Goal: Find specific page/section: Find specific page/section

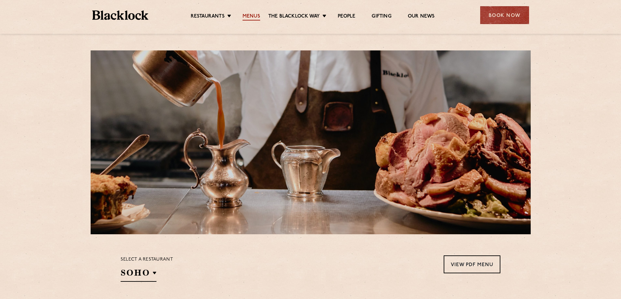
click at [259, 13] on ul "Restaurants Soho City Shoreditch Covent Garden Canary Wharf Manchester Birmingh…" at bounding box center [312, 15] width 328 height 10
click at [255, 14] on link "Menus" at bounding box center [251, 16] width 18 height 7
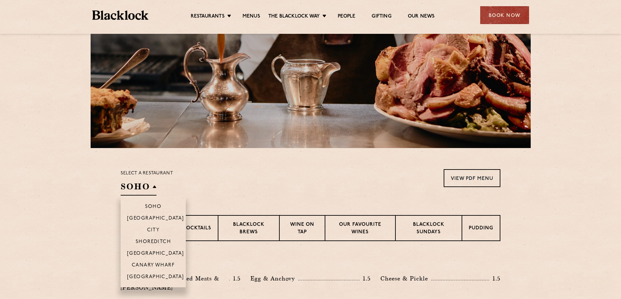
scroll to position [98, 0]
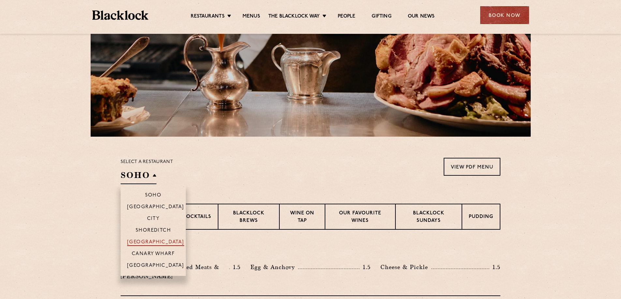
click at [146, 241] on p "[GEOGRAPHIC_DATA]" at bounding box center [155, 243] width 57 height 7
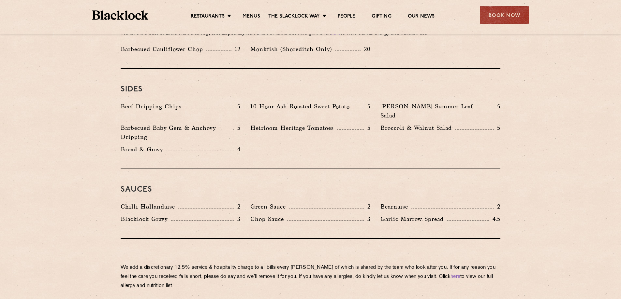
scroll to position [1108, 0]
